Goal: Transaction & Acquisition: Download file/media

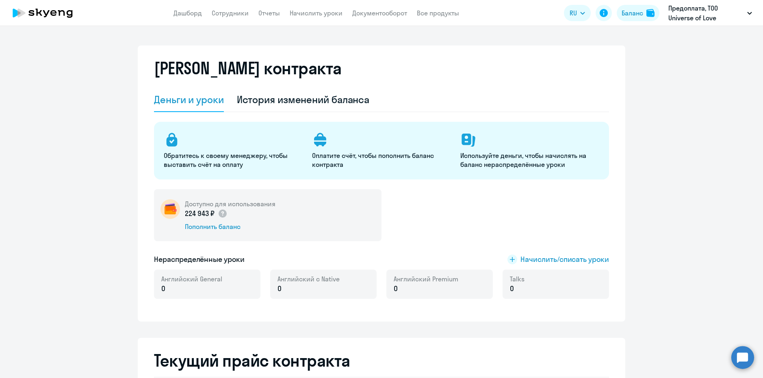
select select "english_adult_not_native_speaker"
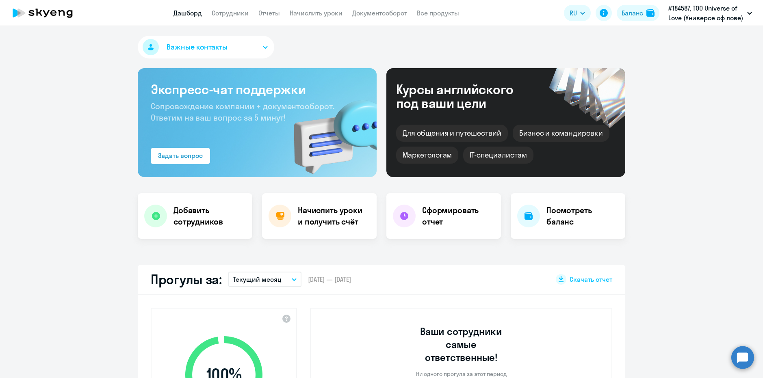
select select "30"
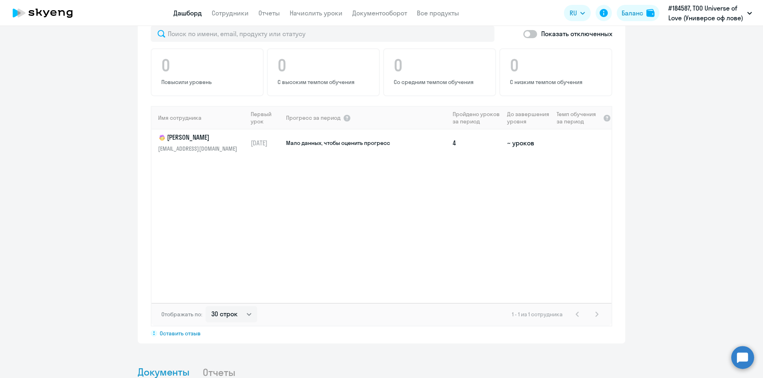
scroll to position [658, 0]
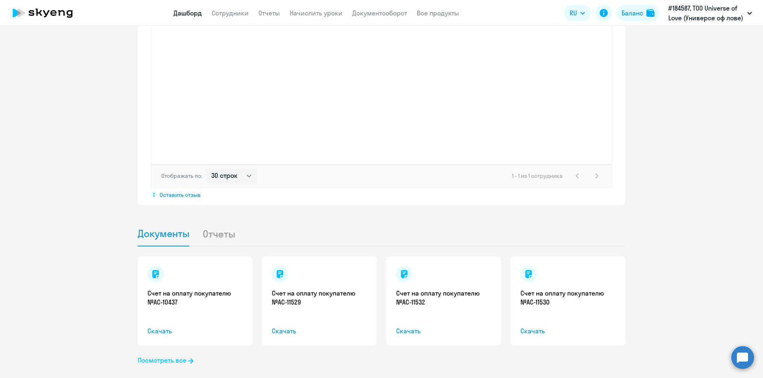
click at [162, 355] on link "Посмотреть все" at bounding box center [166, 360] width 56 height 10
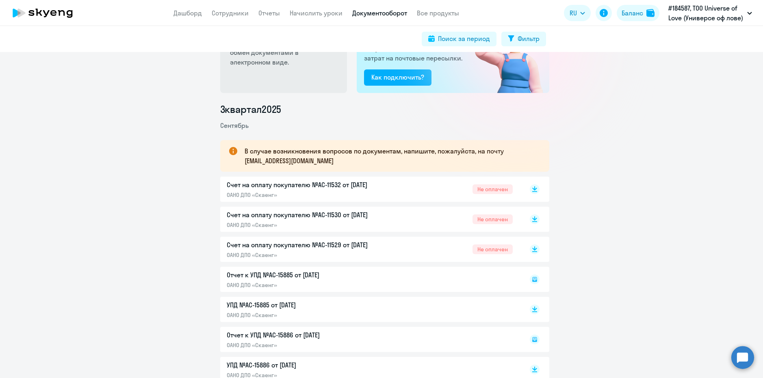
scroll to position [163, 0]
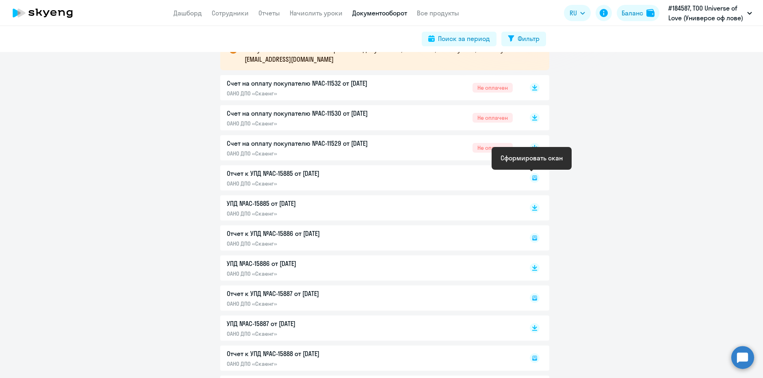
click at [531, 182] on rect at bounding box center [535, 178] width 10 height 10
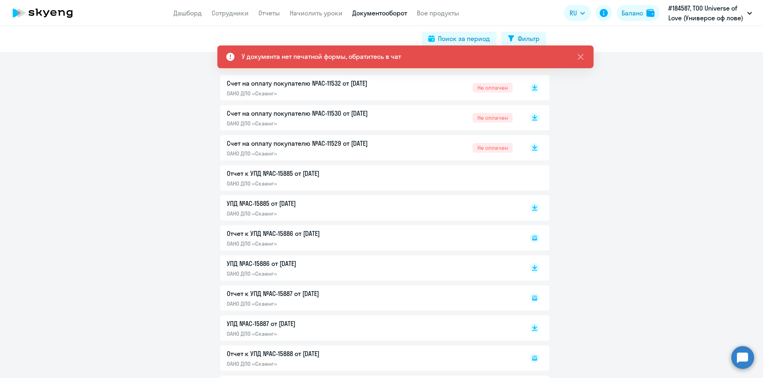
click at [310, 176] on div "Отчет к УПД №AC-15885 от [DATE] ОАНО ДПО «Скаенг»" at bounding box center [384, 177] width 329 height 25
click at [533, 211] on rect at bounding box center [535, 208] width 10 height 10
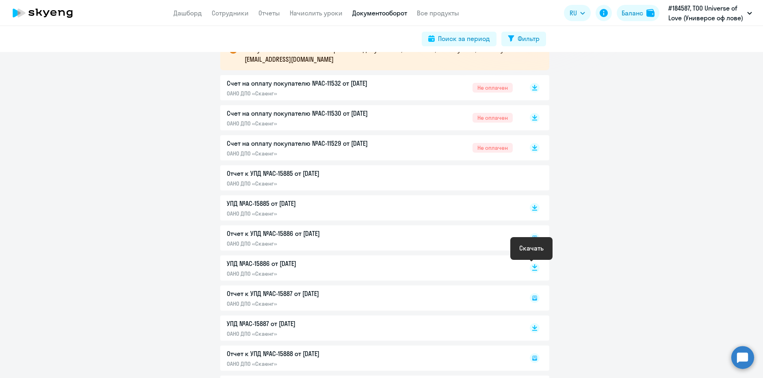
click at [533, 267] on icon at bounding box center [534, 266] width 5 height 4
click at [532, 325] on rect at bounding box center [535, 328] width 10 height 10
click at [744, 363] on circle at bounding box center [742, 357] width 23 height 23
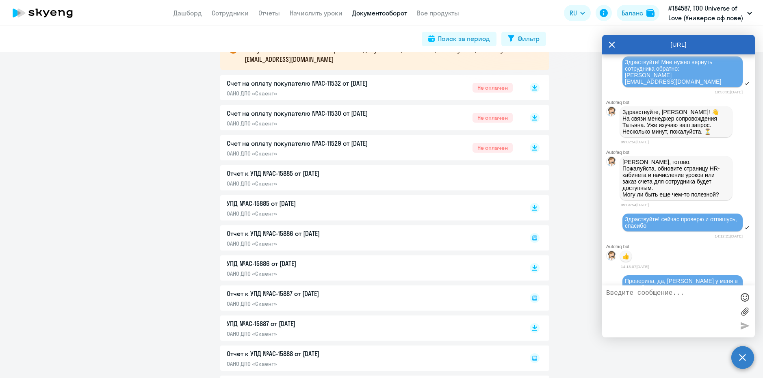
scroll to position [17701, 0]
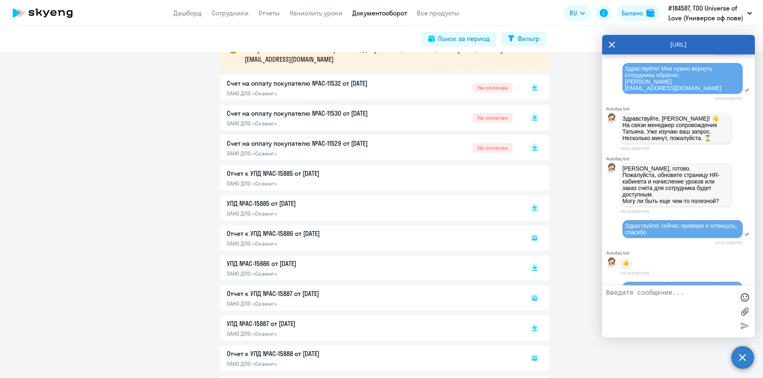
click at [609, 46] on icon at bounding box center [612, 45] width 7 height 20
